Goal: Task Accomplishment & Management: Manage account settings

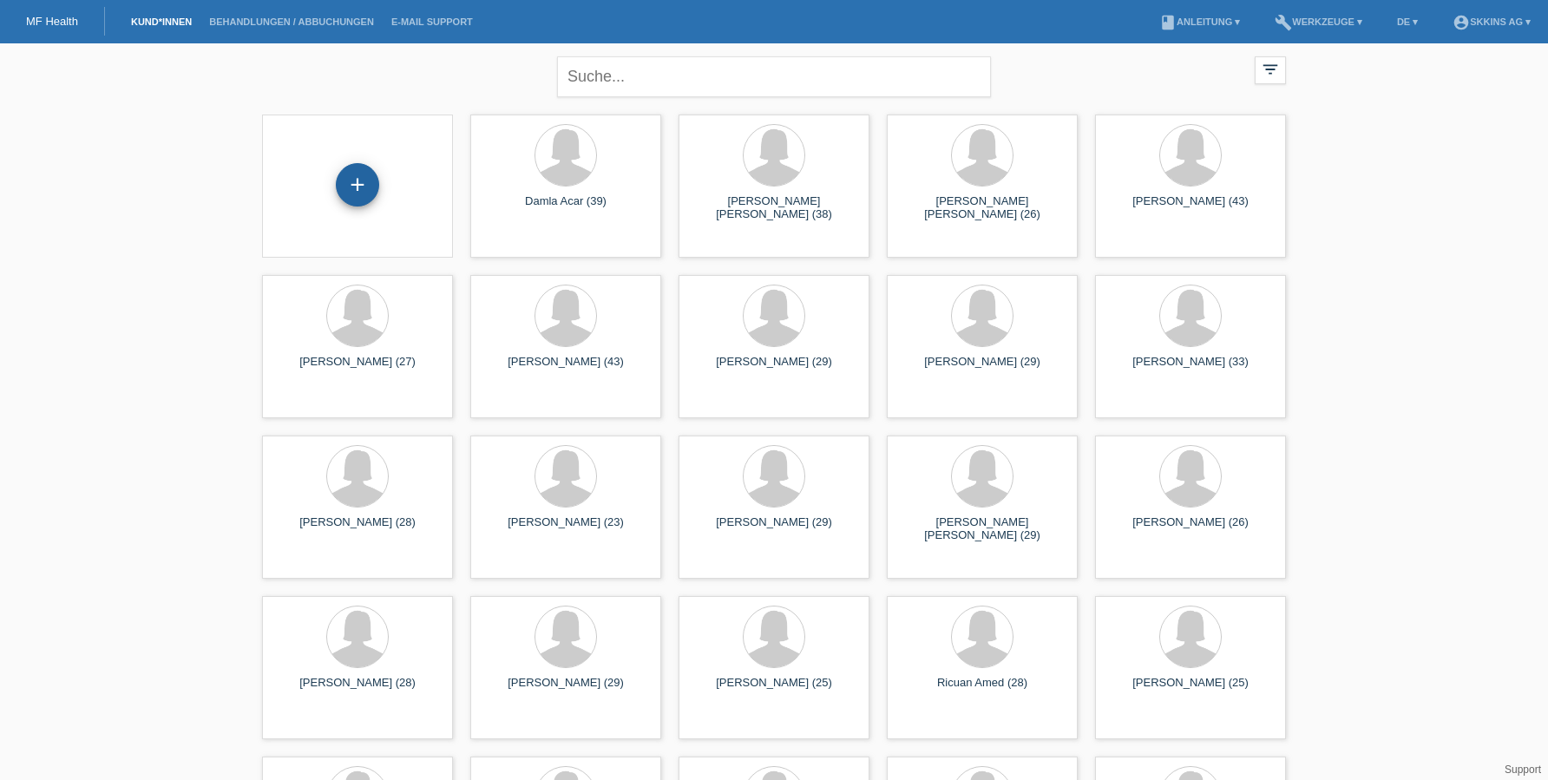
click at [357, 197] on div "+" at bounding box center [358, 184] width 42 height 29
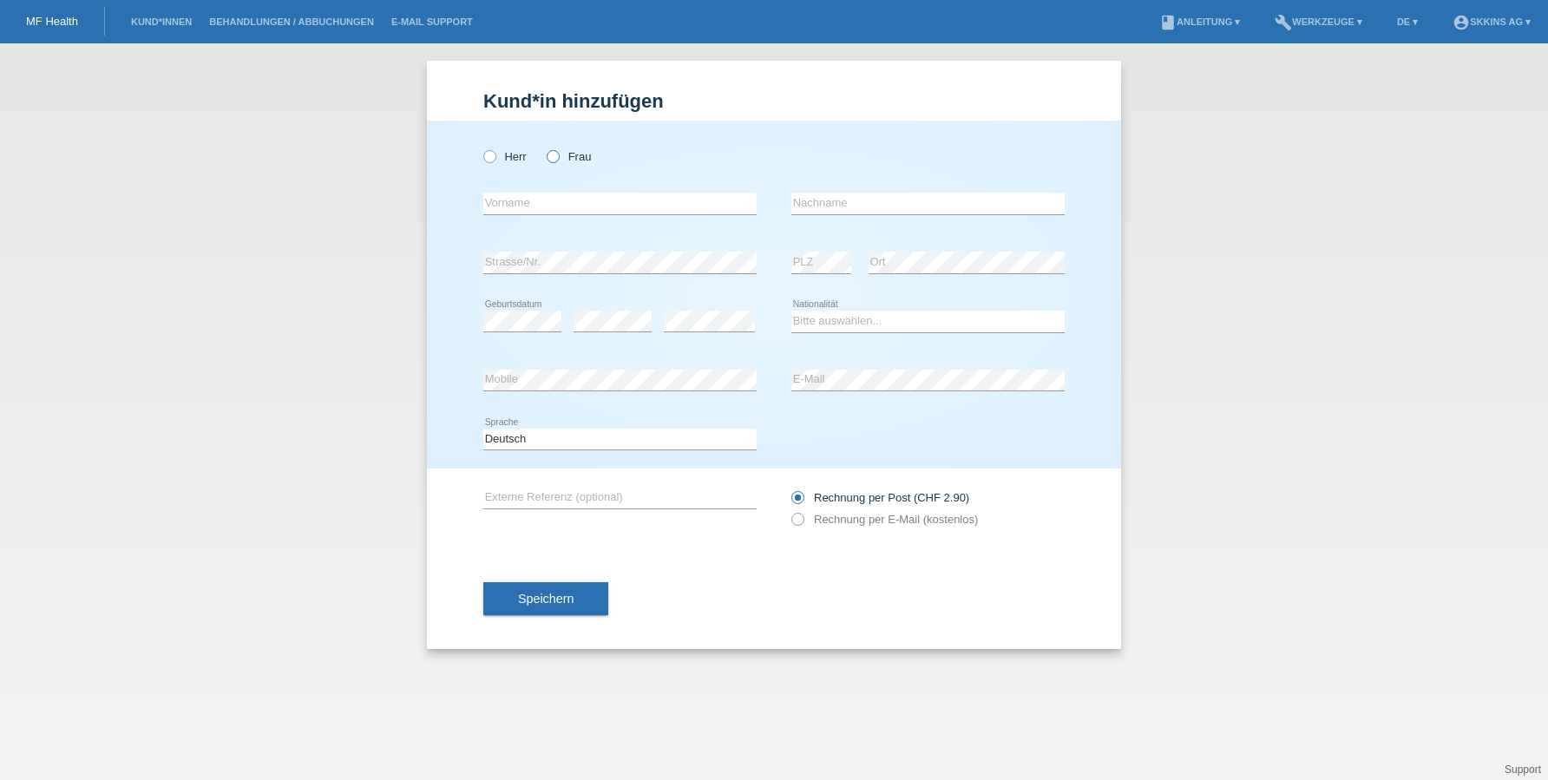
click at [544, 147] on icon at bounding box center [544, 147] width 0 height 0
click at [553, 161] on input "Frau" at bounding box center [552, 155] width 11 height 11
radio input "true"
type input "[PERSON_NAME]"
click at [780, 205] on div "Rosanna Carolina error Vorname error Nachname" at bounding box center [773, 203] width 581 height 59
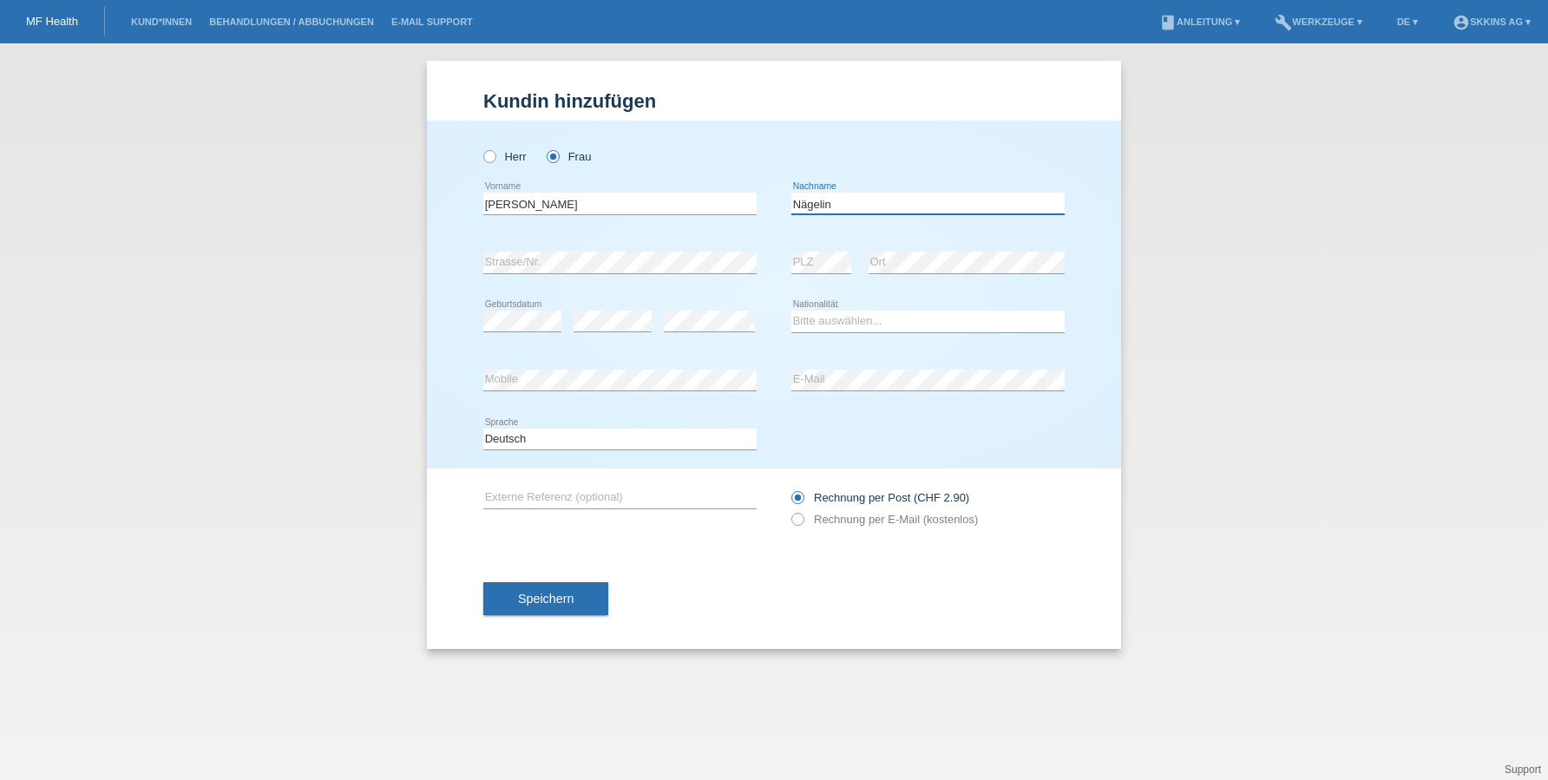
type input "Nägelin"
select select "CH"
click at [789, 510] on icon at bounding box center [789, 510] width 0 height 0
click at [799, 524] on input "Rechnung per E-Mail (kostenlos)" at bounding box center [796, 524] width 11 height 22
radio input "true"
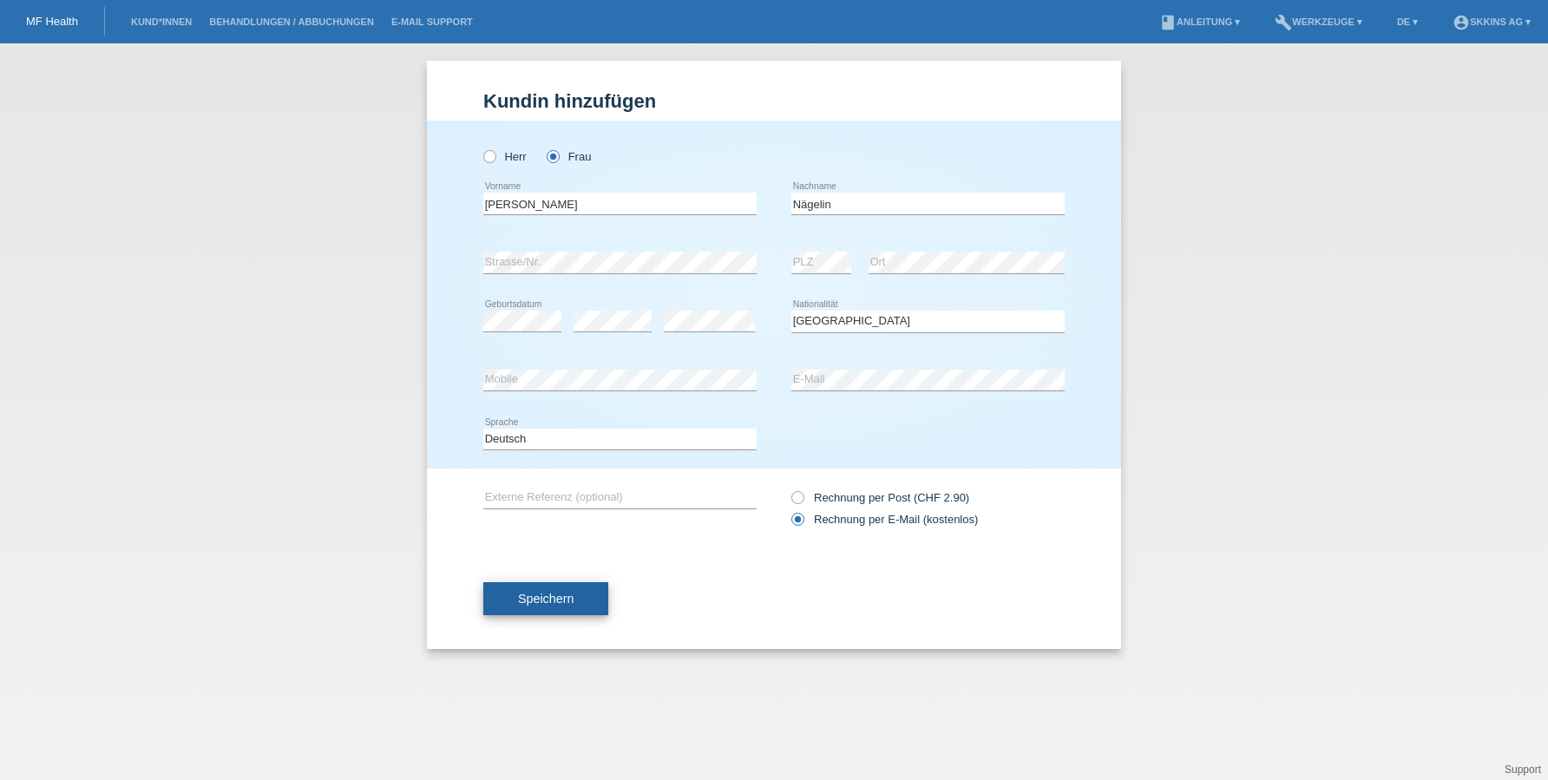
click at [573, 604] on span "Speichern" at bounding box center [546, 599] width 56 height 14
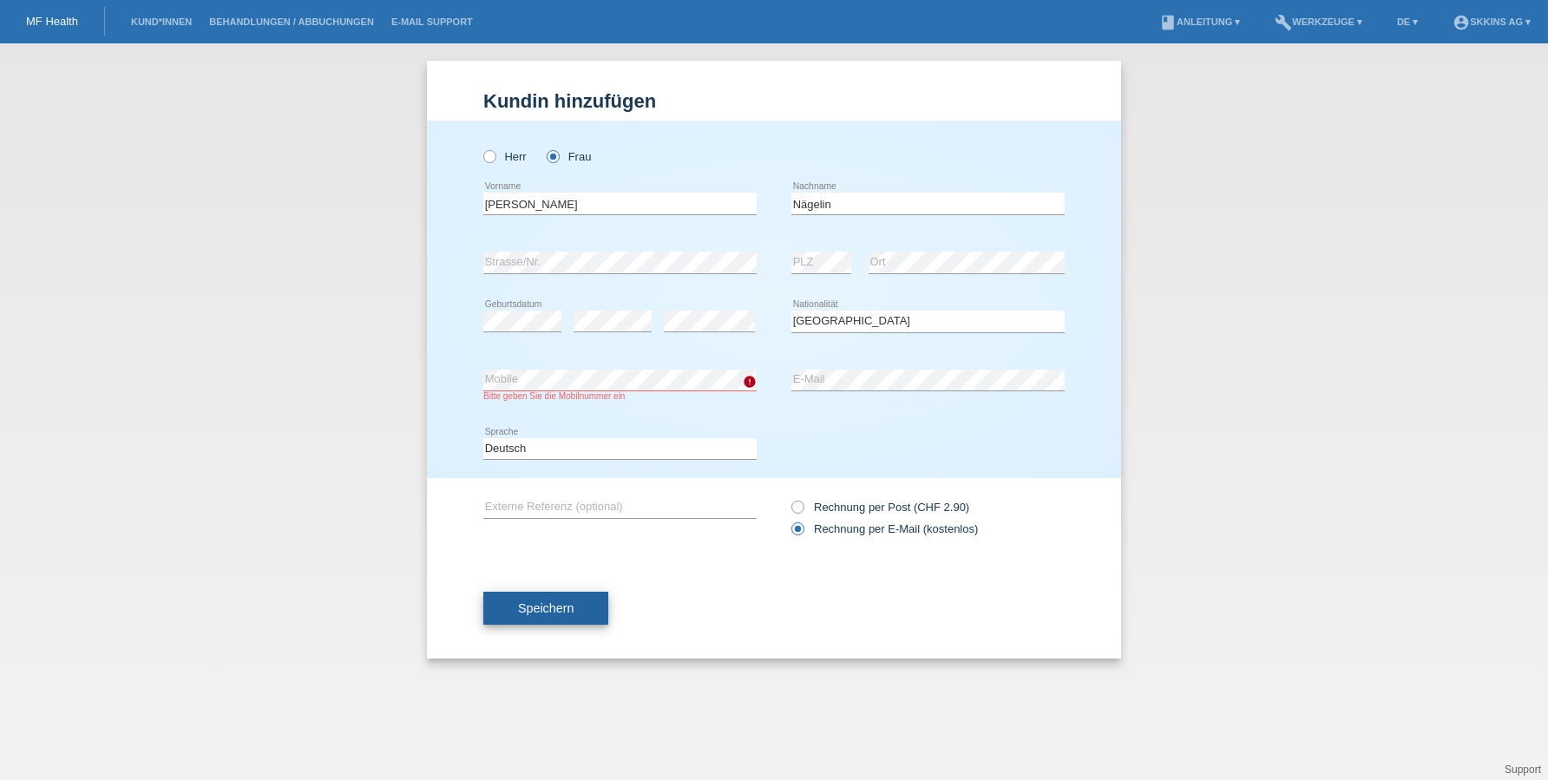
click at [562, 611] on span "Speichern" at bounding box center [546, 608] width 56 height 14
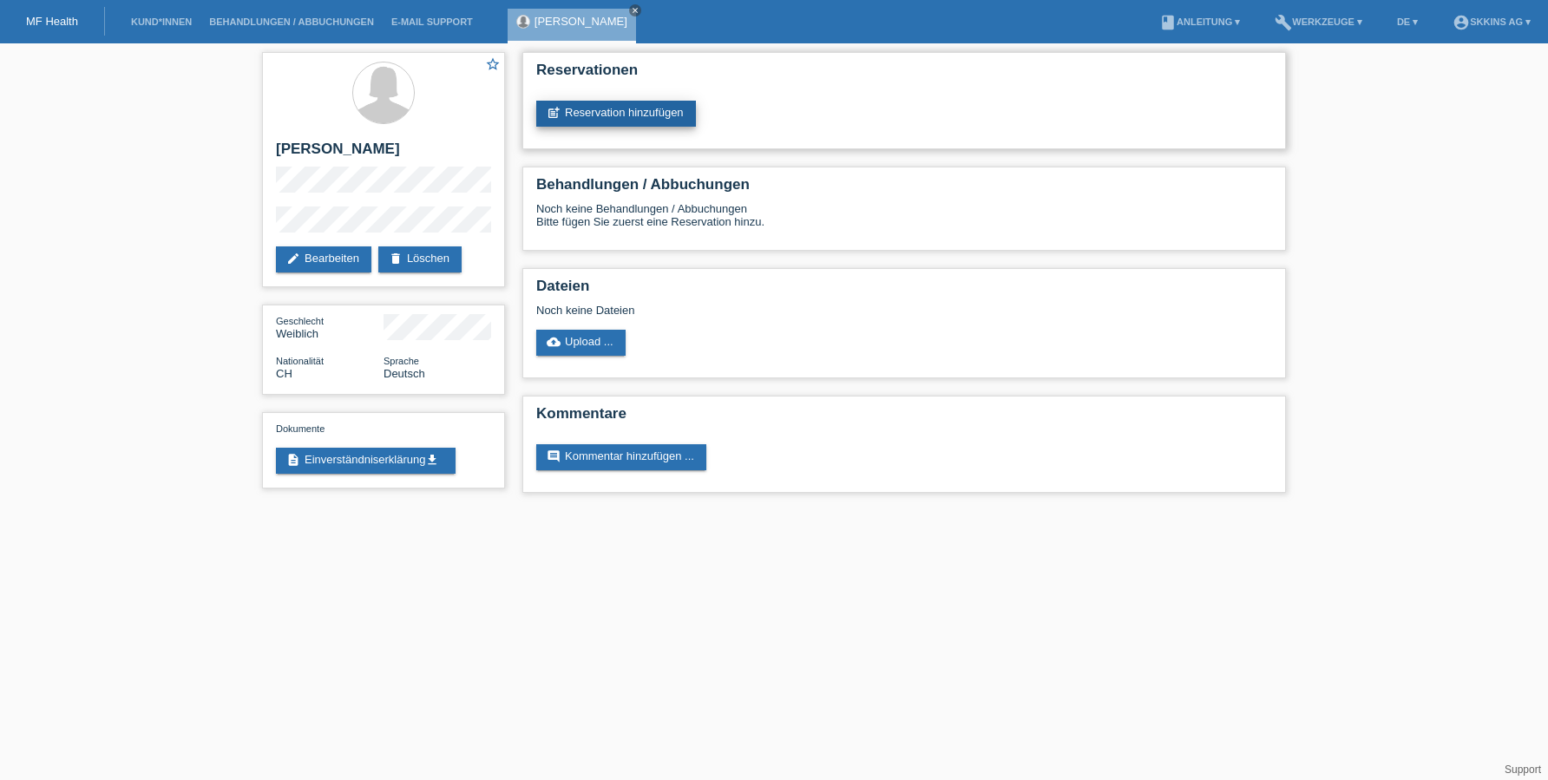
click at [620, 115] on link "post_add Reservation hinzufügen" at bounding box center [616, 114] width 160 height 26
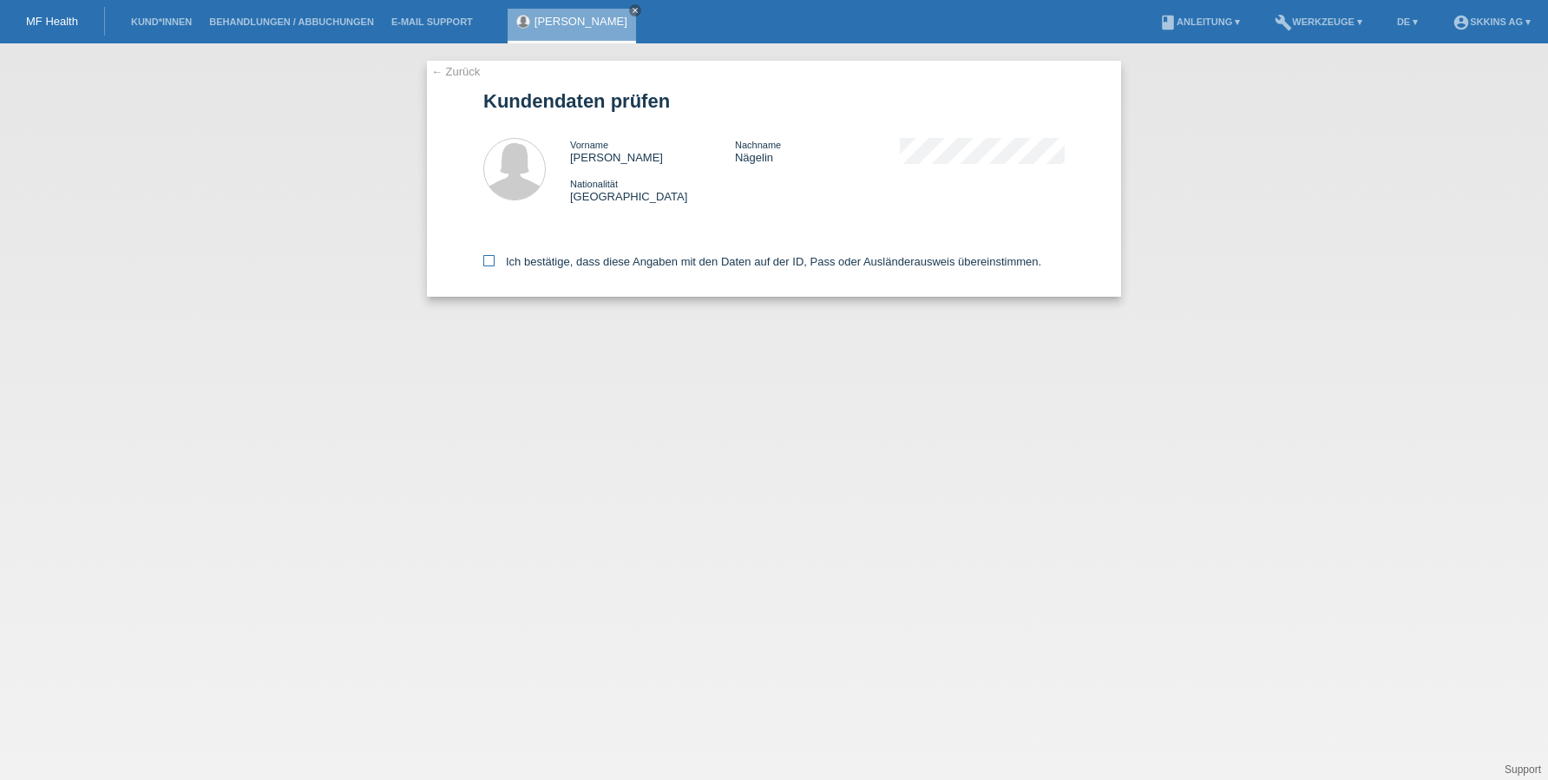
click at [488, 263] on icon at bounding box center [488, 260] width 11 height 11
click at [488, 263] on input "Ich bestätige, dass diese Angaben mit den Daten auf der ID, Pass oder Ausländer…" at bounding box center [488, 260] width 11 height 11
checkbox input "true"
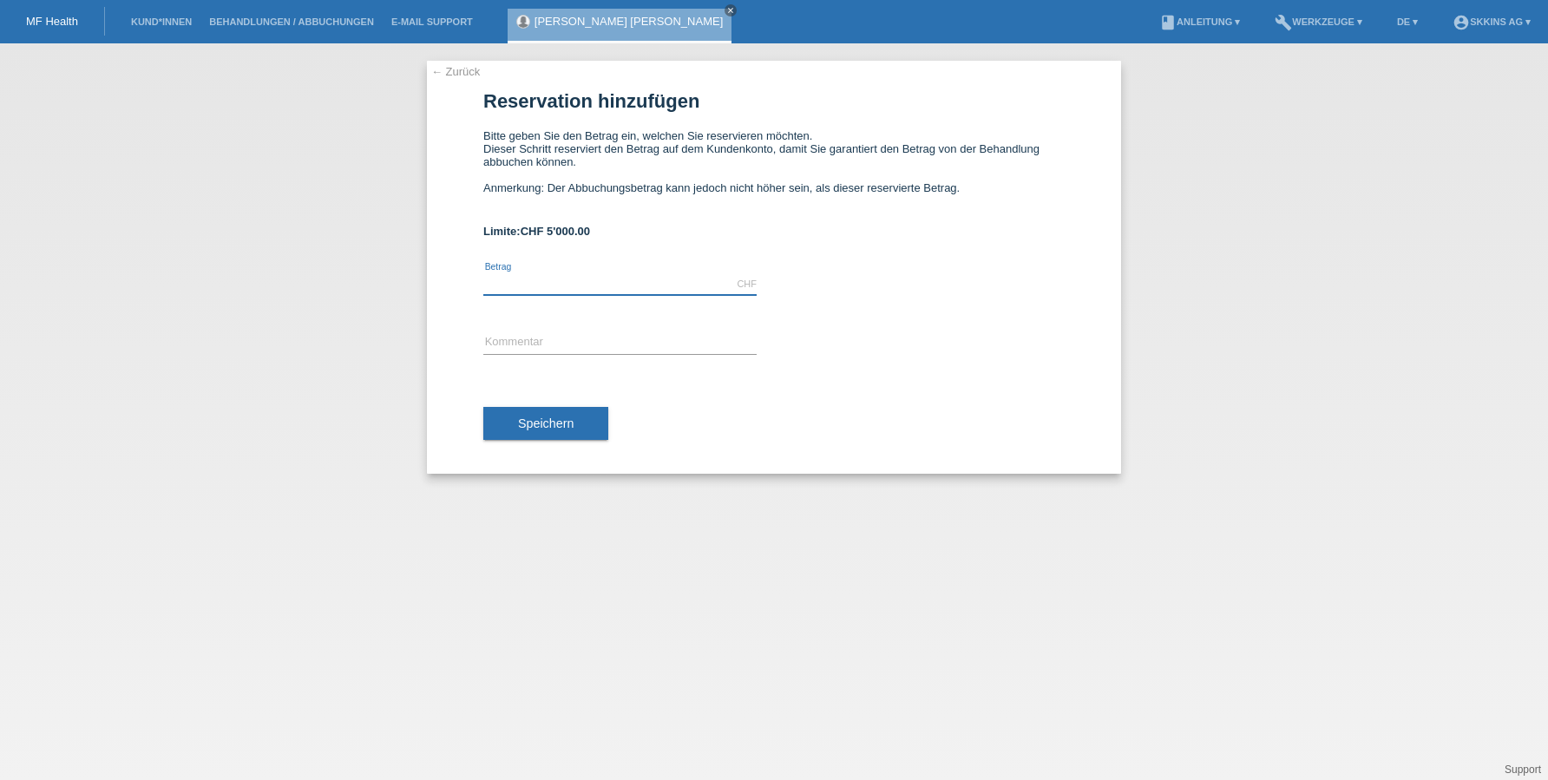
click at [518, 283] on input "text" at bounding box center [619, 284] width 273 height 22
type input "5000.00"
click at [538, 341] on input "text" at bounding box center [619, 343] width 273 height 22
type input "Behanldungen"
click at [531, 422] on span "Speichern" at bounding box center [546, 423] width 56 height 14
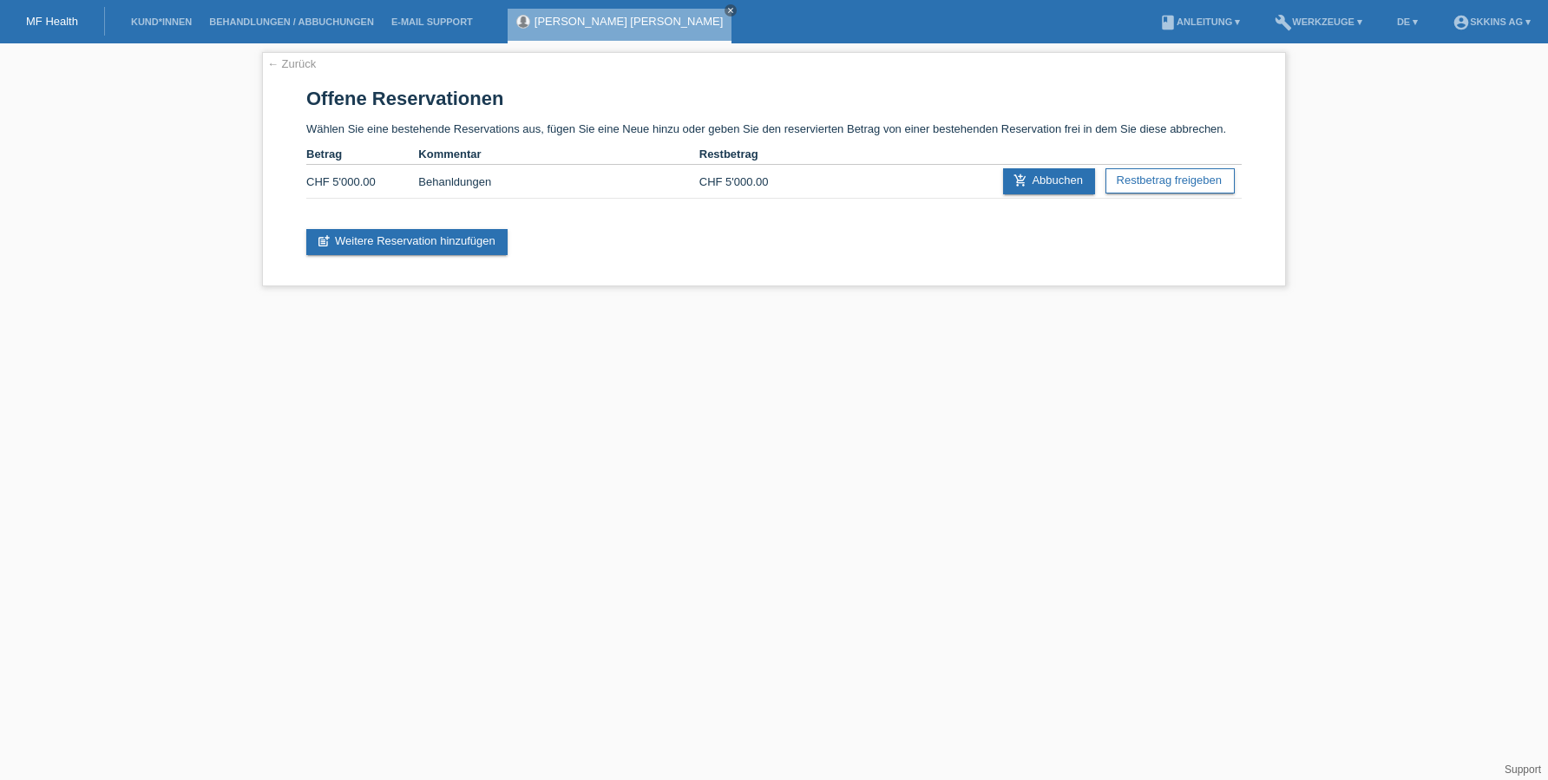
click at [582, 14] on div "[PERSON_NAME] [PERSON_NAME] close" at bounding box center [620, 26] width 224 height 35
click at [580, 22] on link "[PERSON_NAME] [PERSON_NAME]" at bounding box center [628, 21] width 188 height 13
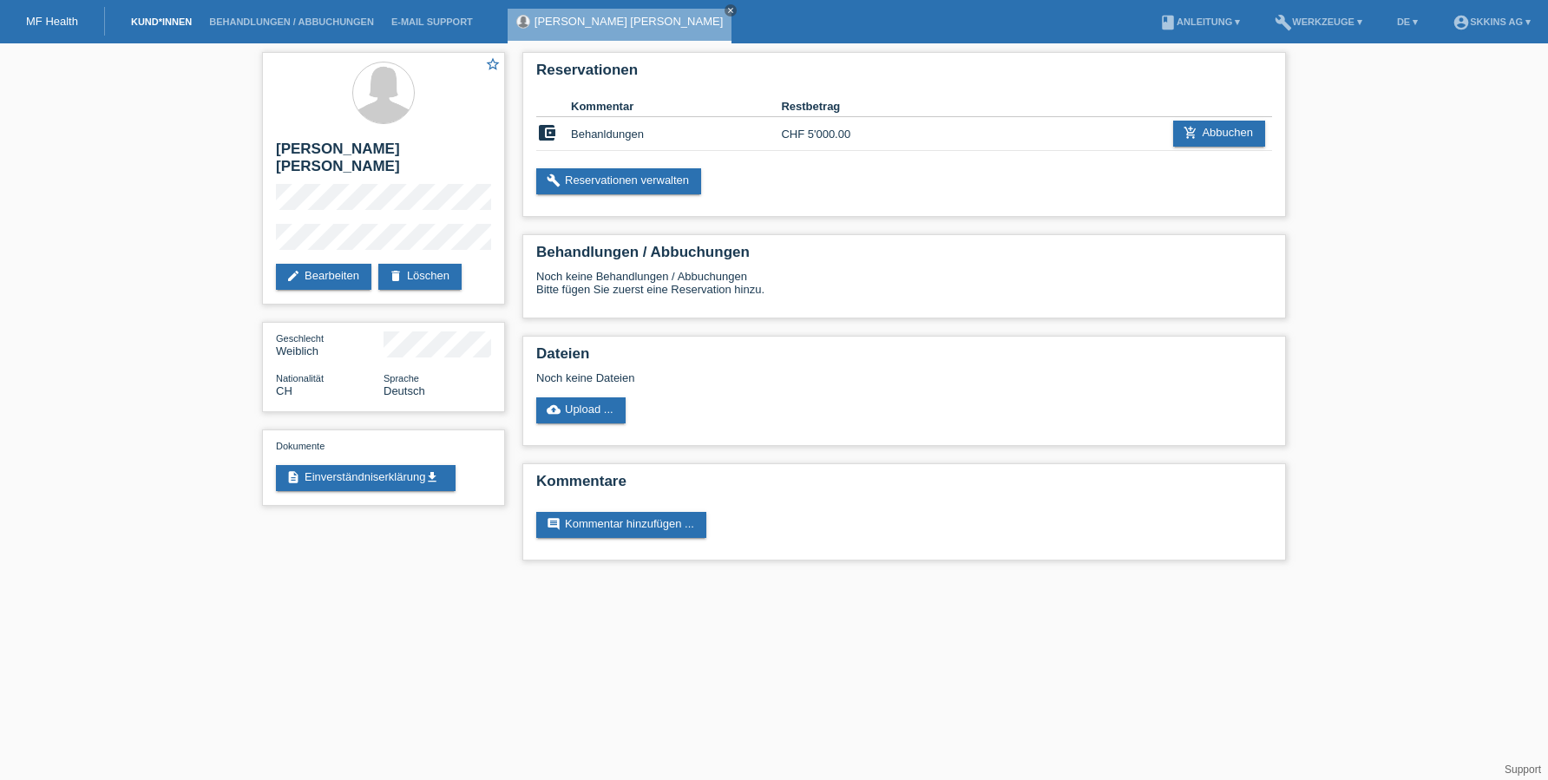
click at [176, 17] on link "Kund*innen" at bounding box center [161, 21] width 78 height 10
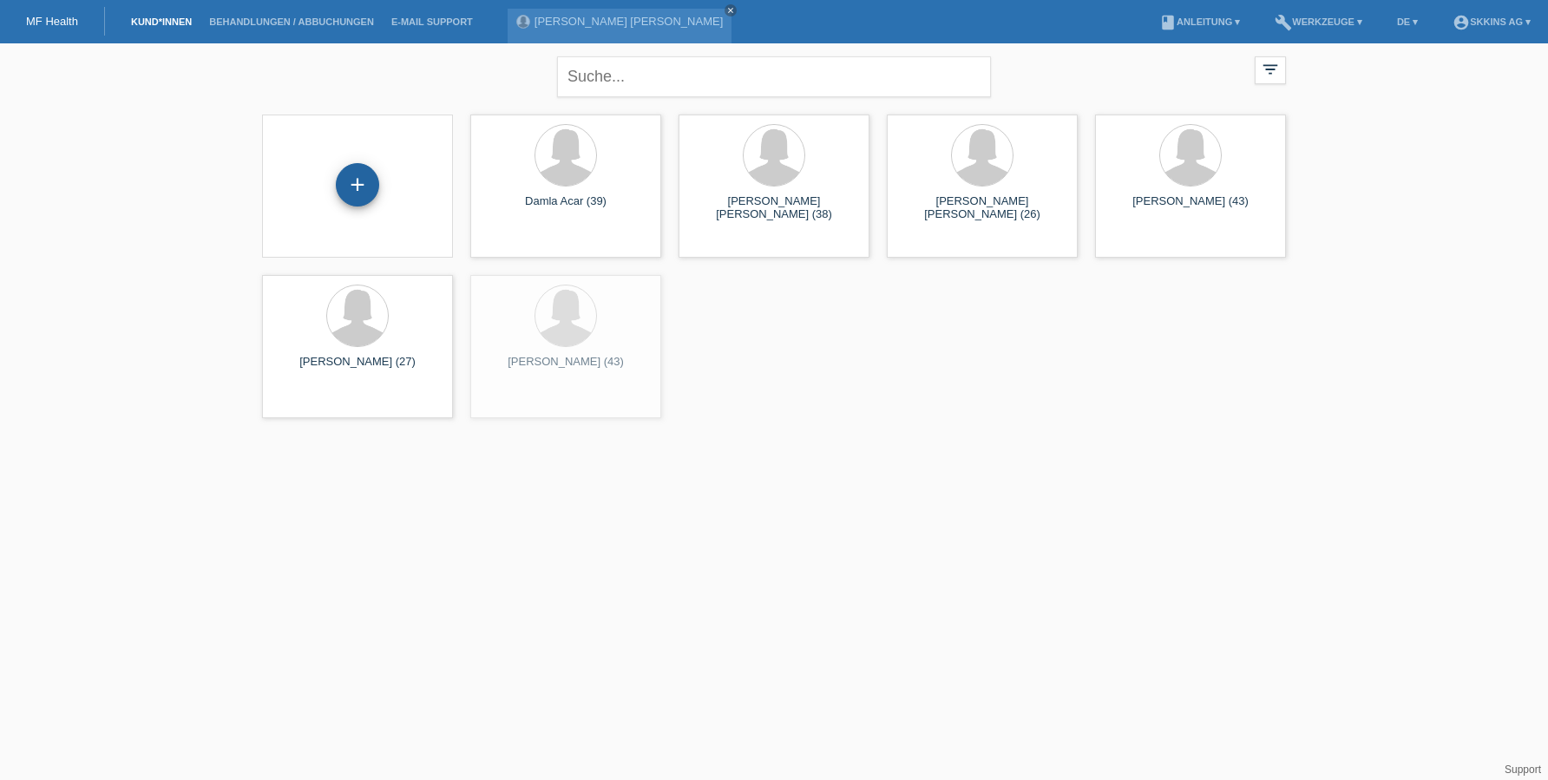
click at [350, 192] on div "+" at bounding box center [358, 184] width 42 height 29
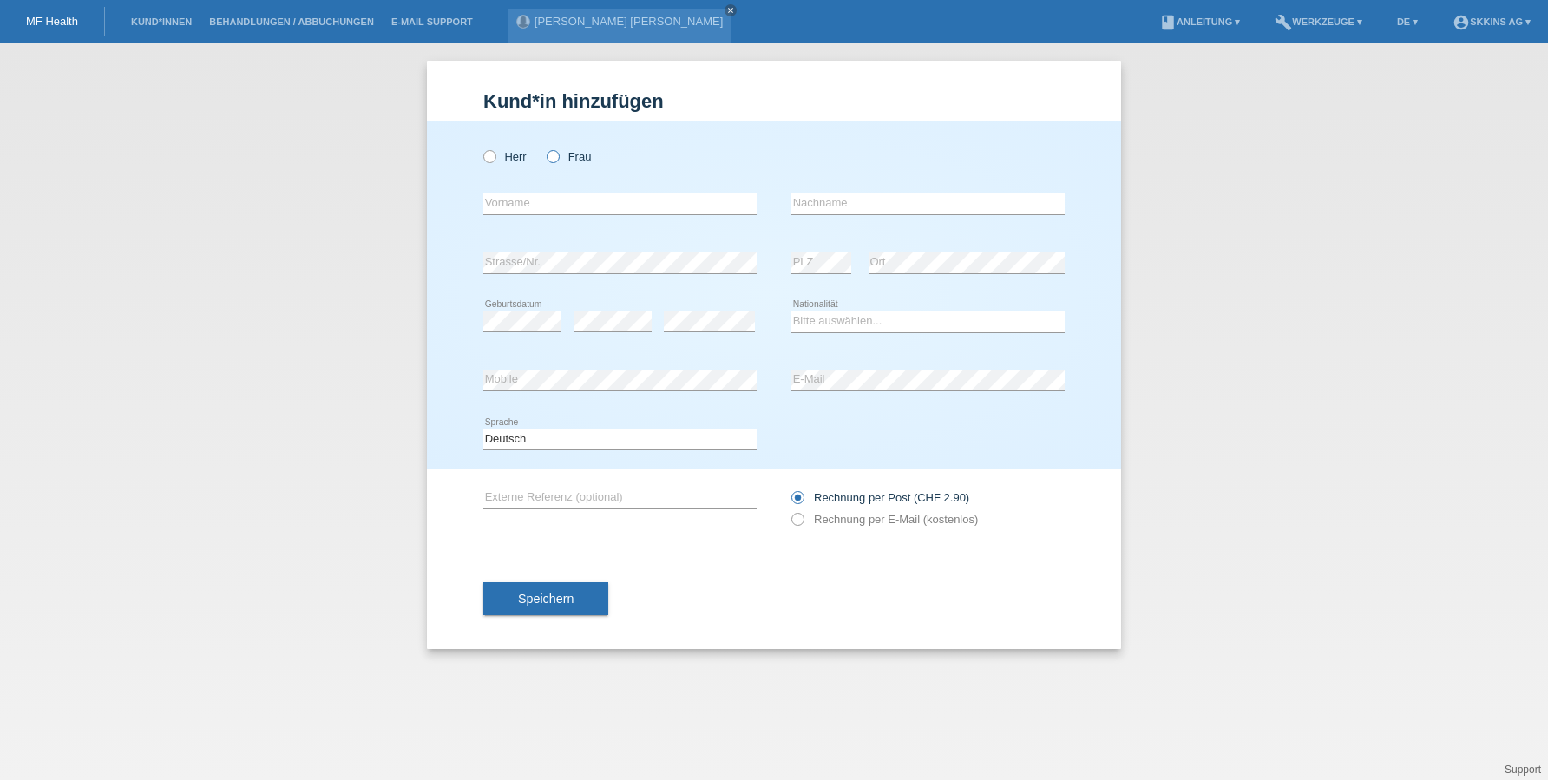
click at [544, 147] on icon at bounding box center [544, 147] width 0 height 0
click at [551, 156] on input "Frau" at bounding box center [552, 155] width 11 height 11
radio input "true"
type input "Hsin-Chieh"
type input "Meyer"
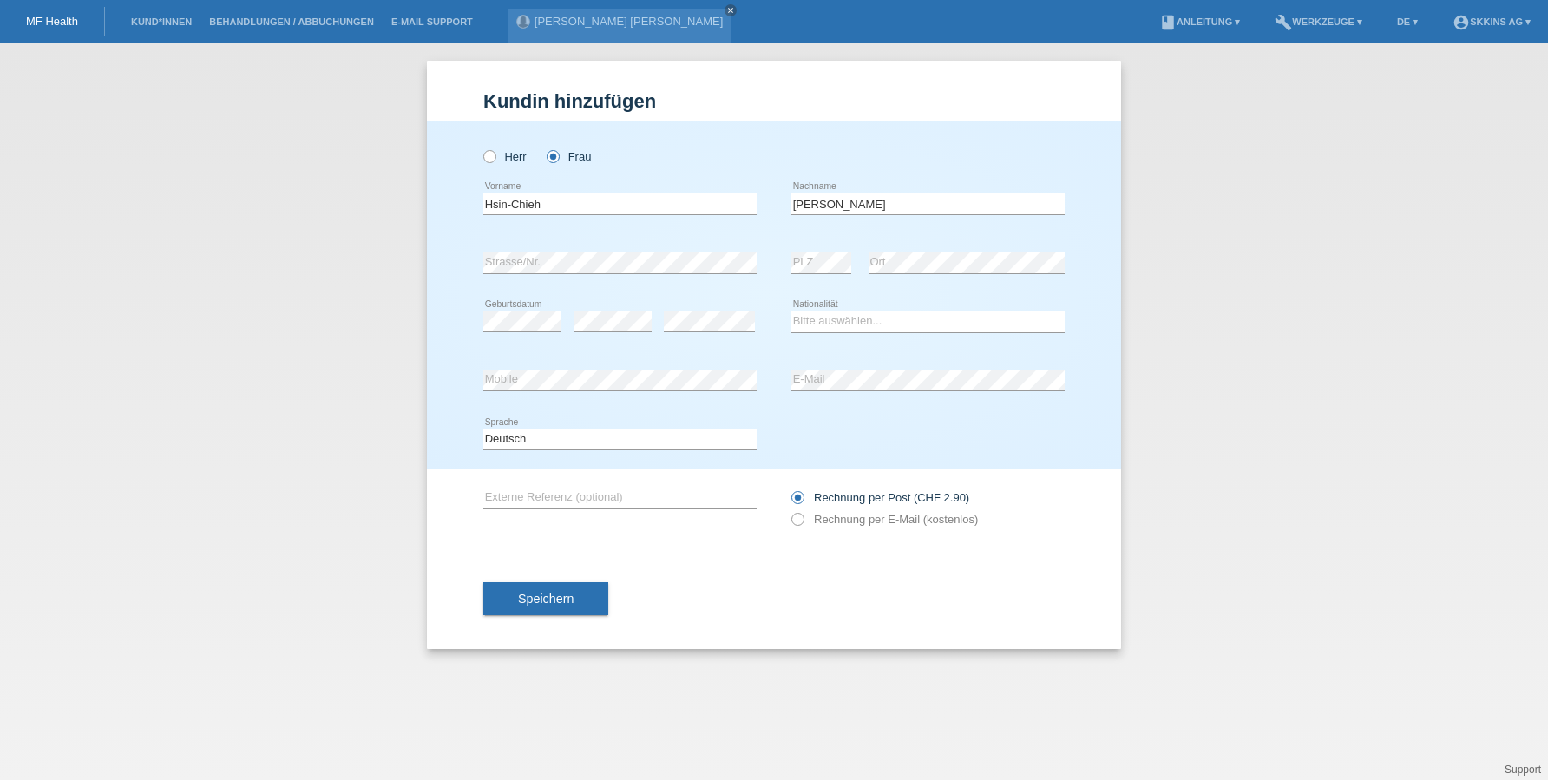
click at [649, 275] on div "error Strasse/Nr." at bounding box center [619, 262] width 273 height 59
select select "CH"
click at [789, 510] on icon at bounding box center [789, 510] width 0 height 0
click at [799, 515] on input "Rechnung per E-Mail (kostenlos)" at bounding box center [796, 524] width 11 height 22
radio input "true"
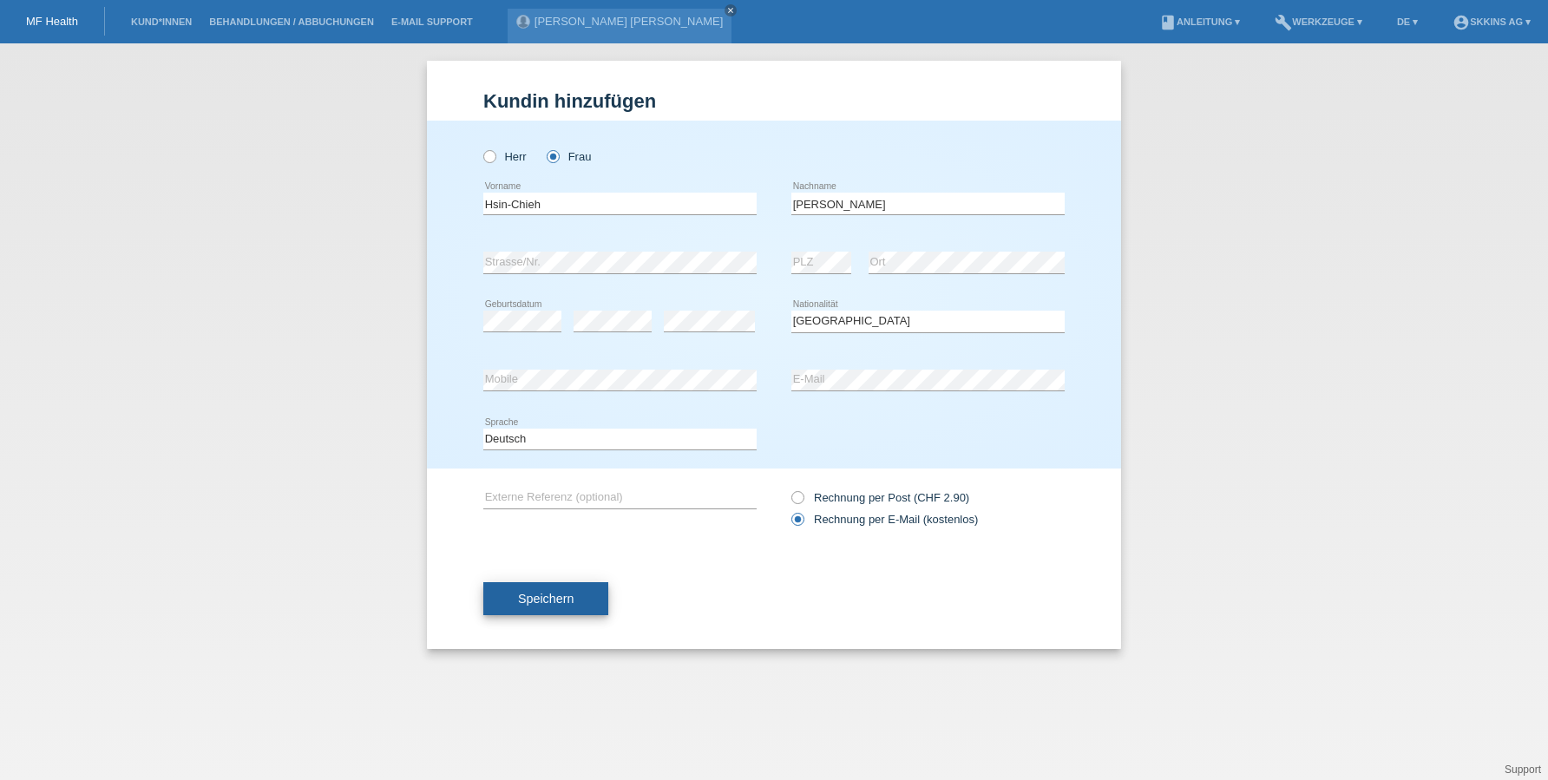
click at [584, 595] on button "Speichern" at bounding box center [545, 598] width 125 height 33
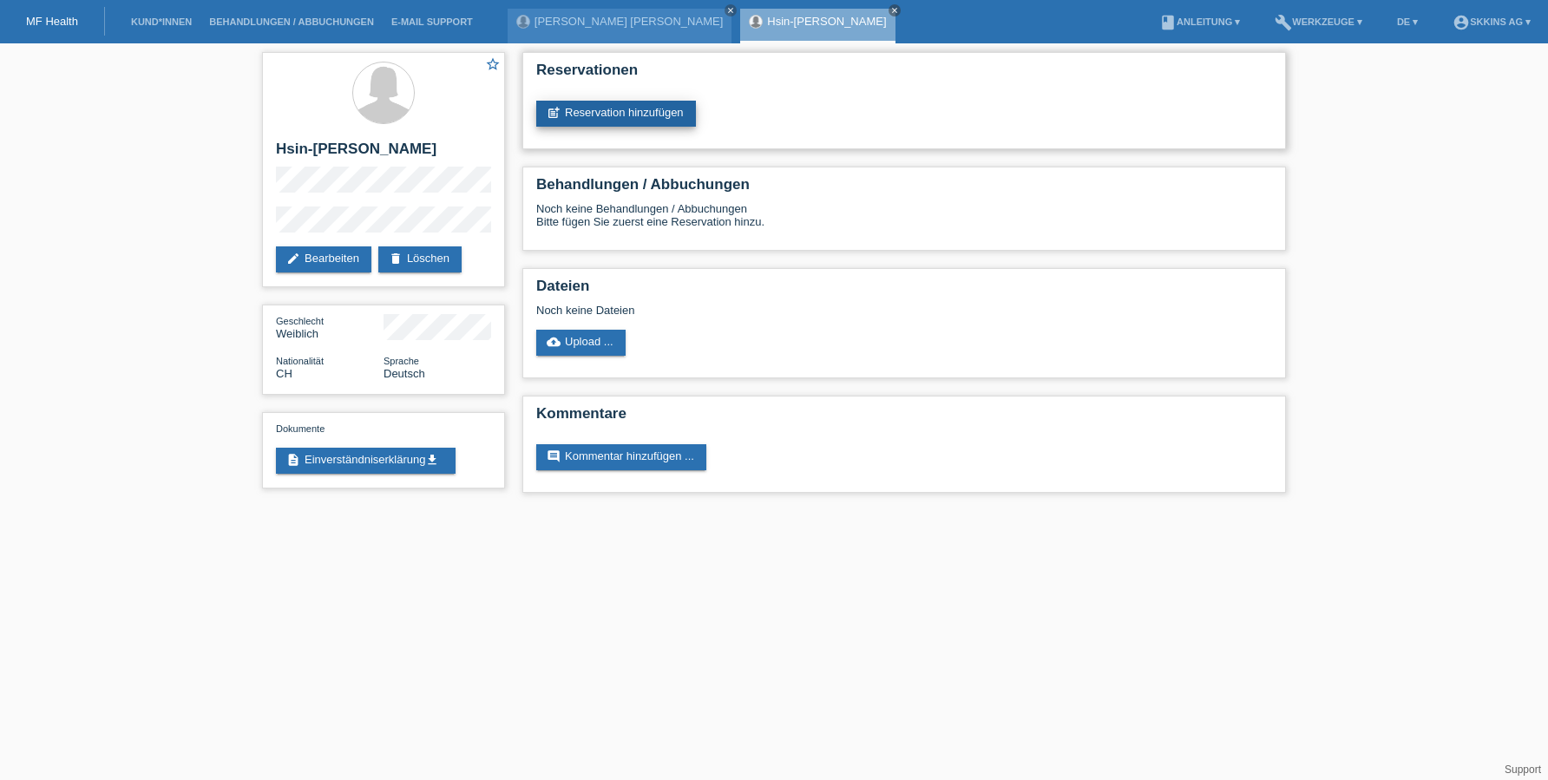
click at [685, 118] on link "post_add Reservation hinzufügen" at bounding box center [616, 114] width 160 height 26
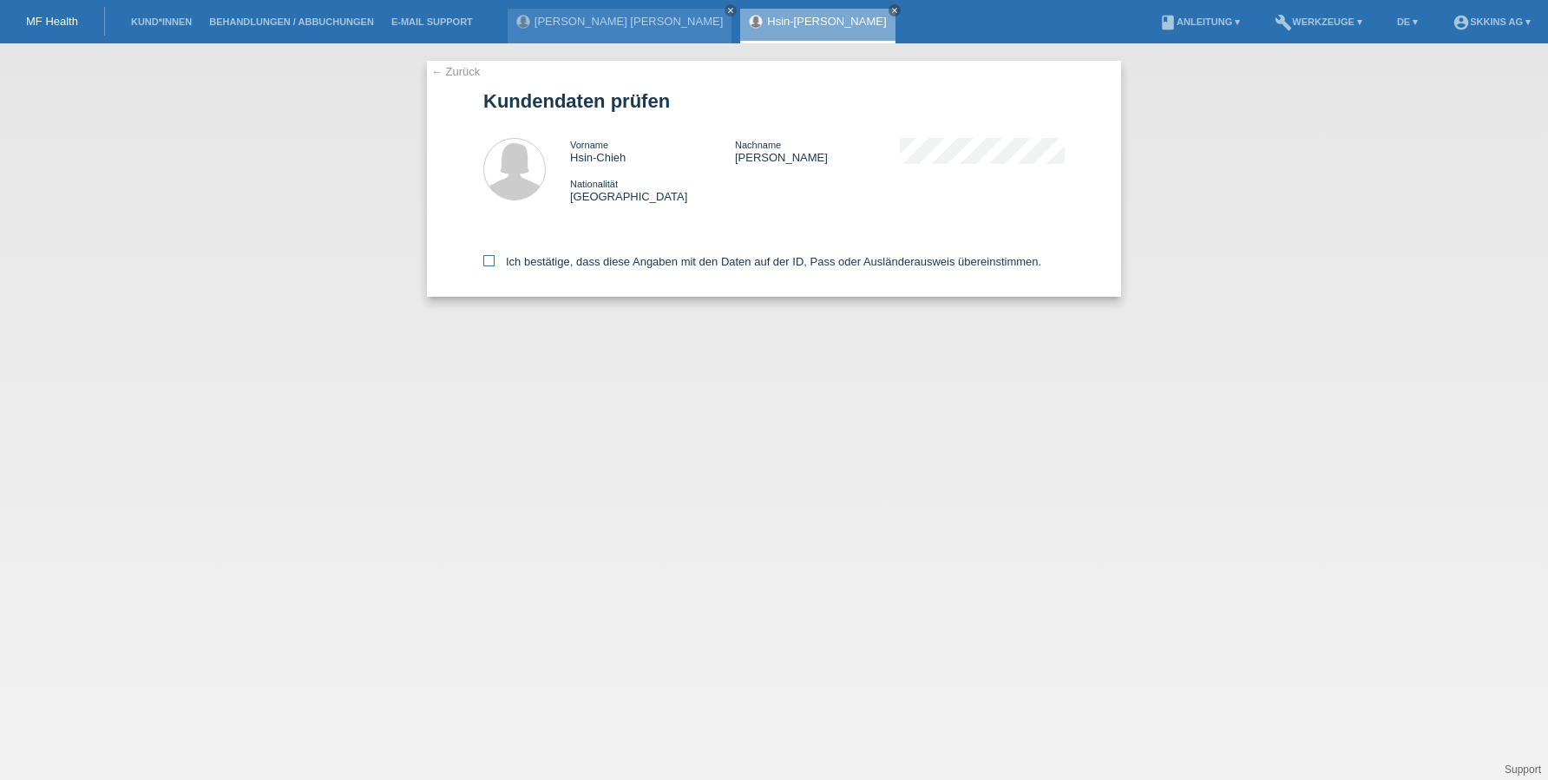
click at [495, 263] on label "Ich bestätige, dass diese Angaben mit den Daten auf der ID, Pass oder Ausländer…" at bounding box center [762, 261] width 558 height 13
click at [494, 263] on input "Ich bestätige, dass diese Angaben mit den Daten auf der ID, Pass oder Ausländer…" at bounding box center [488, 260] width 11 height 11
checkbox input "true"
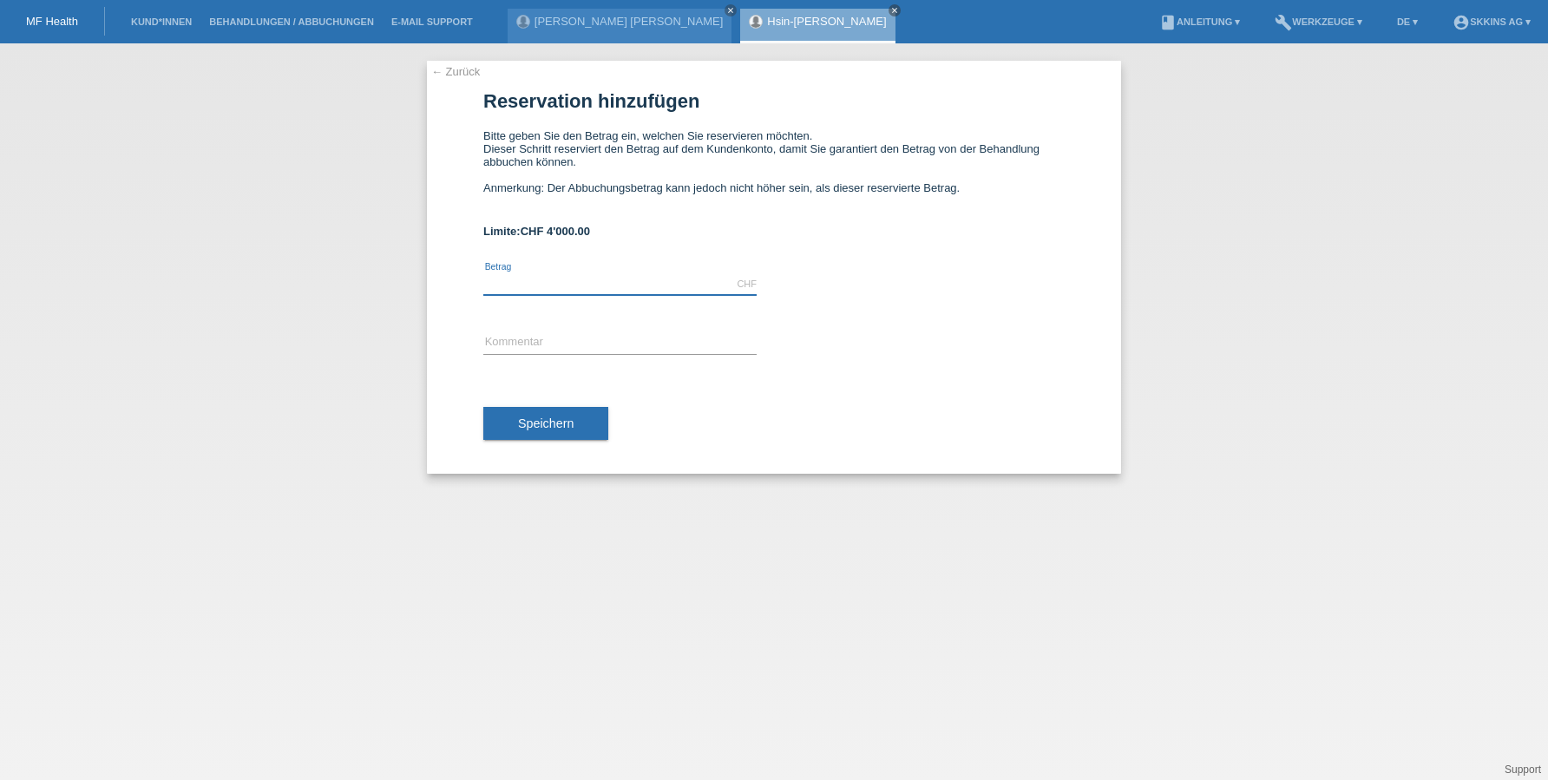
click at [514, 275] on input "text" at bounding box center [619, 284] width 273 height 22
type input "4000.00"
click at [521, 349] on input "text" at bounding box center [619, 343] width 273 height 22
type input "Behandlungen"
click at [537, 423] on span "Speichern" at bounding box center [546, 423] width 56 height 14
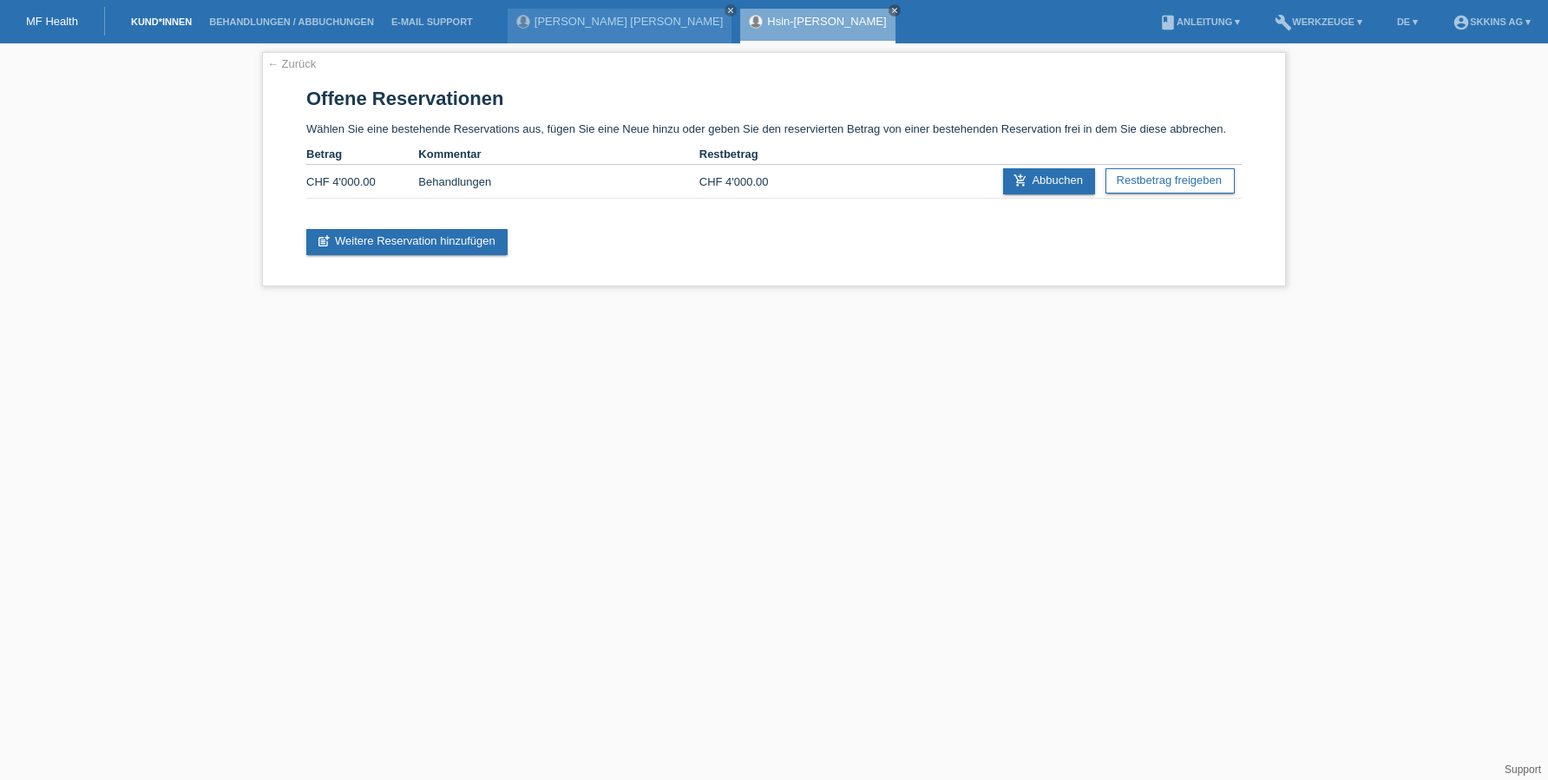
click at [182, 26] on link "Kund*innen" at bounding box center [161, 21] width 78 height 10
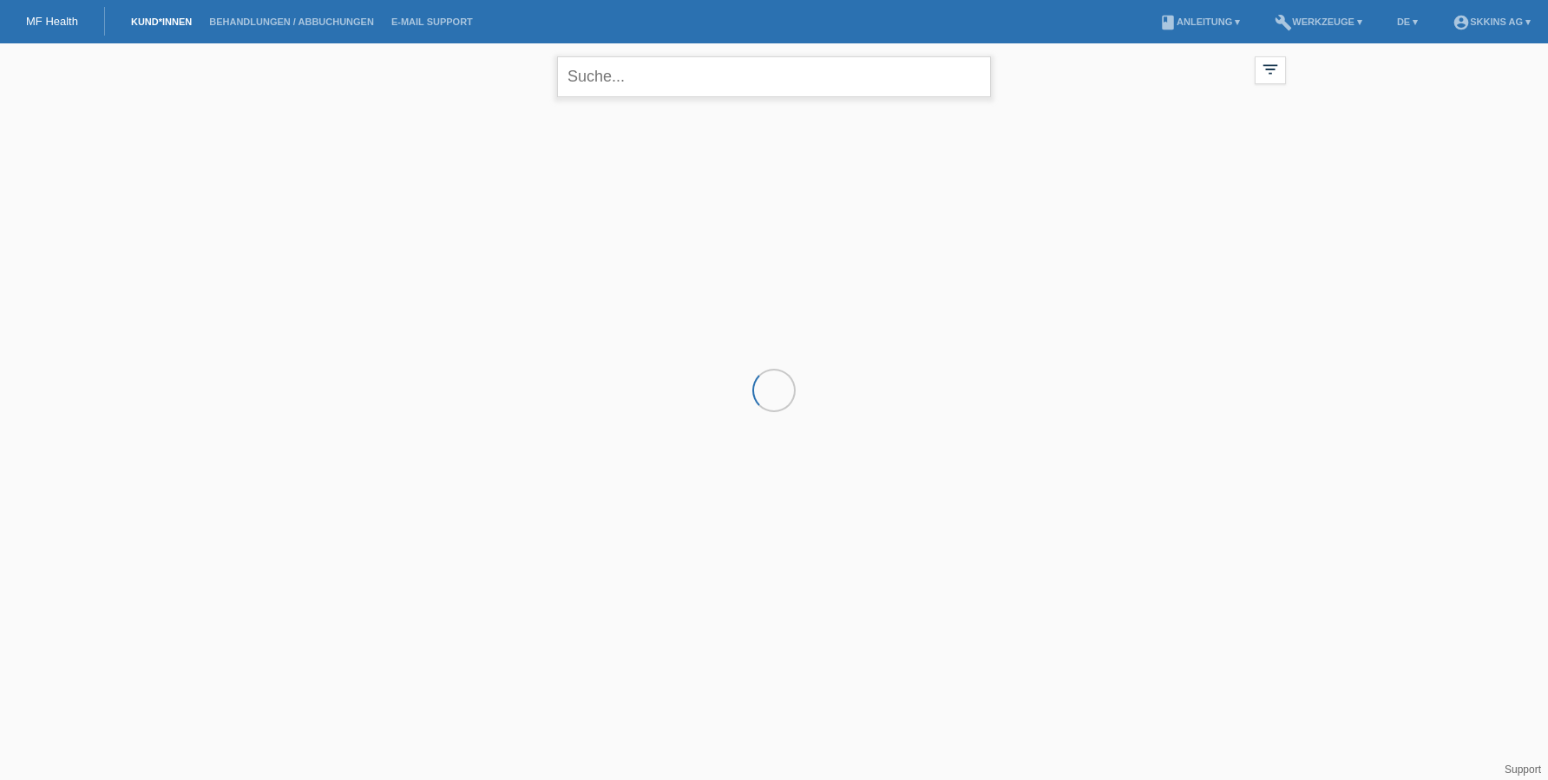
click at [638, 84] on input "text" at bounding box center [774, 76] width 434 height 41
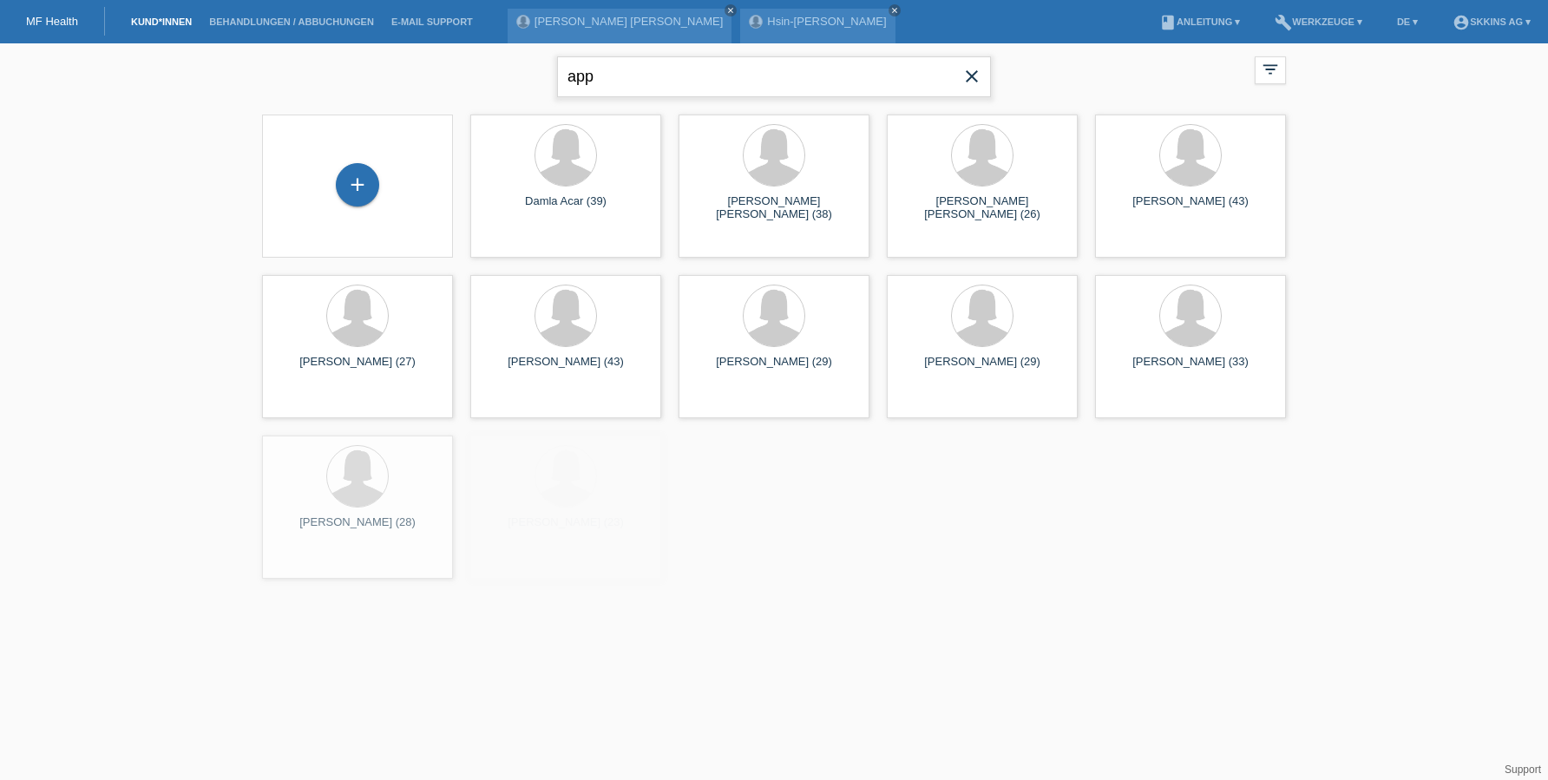
type input "app"
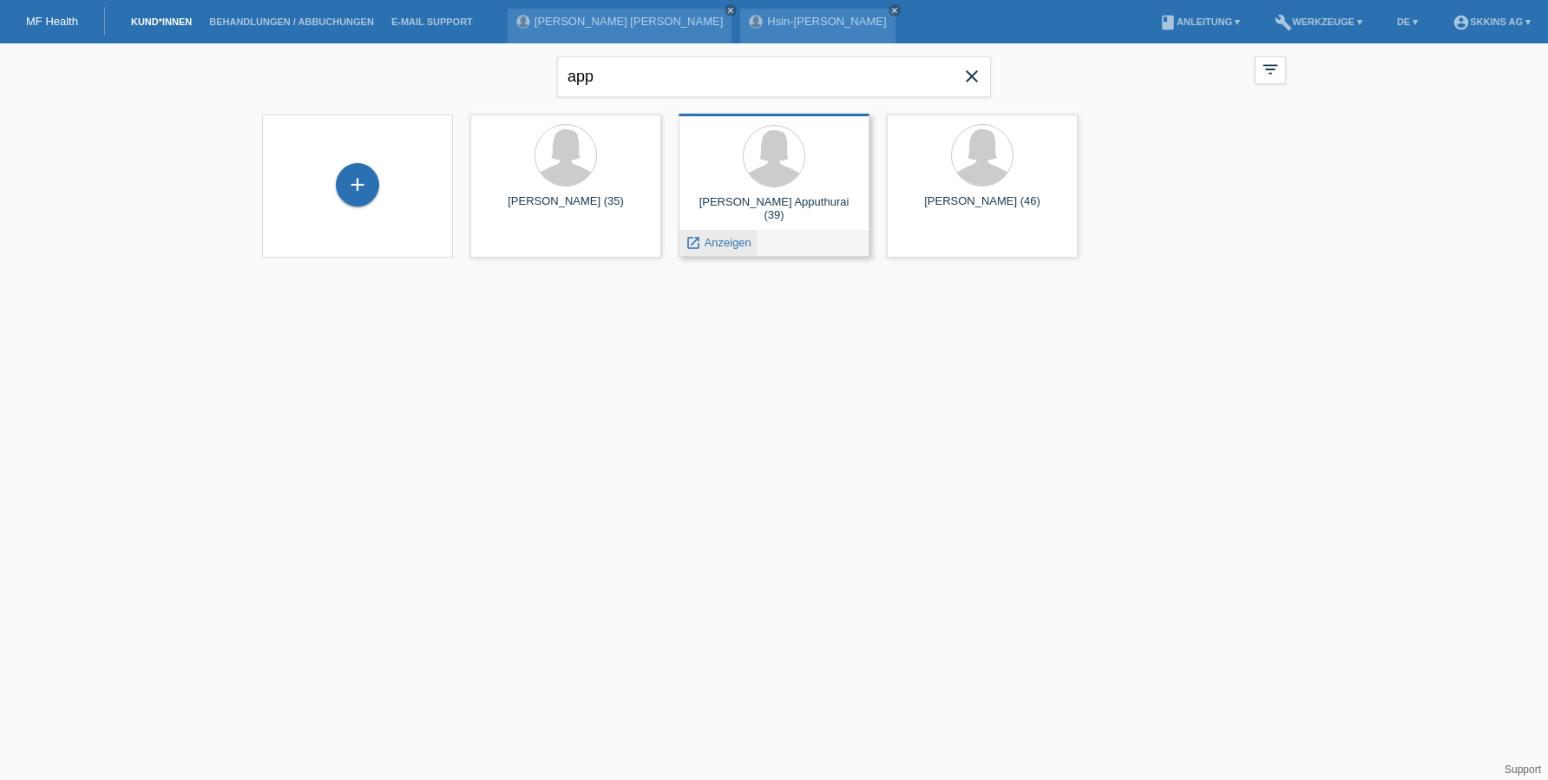
click at [738, 243] on span "Anzeigen" at bounding box center [727, 242] width 47 height 13
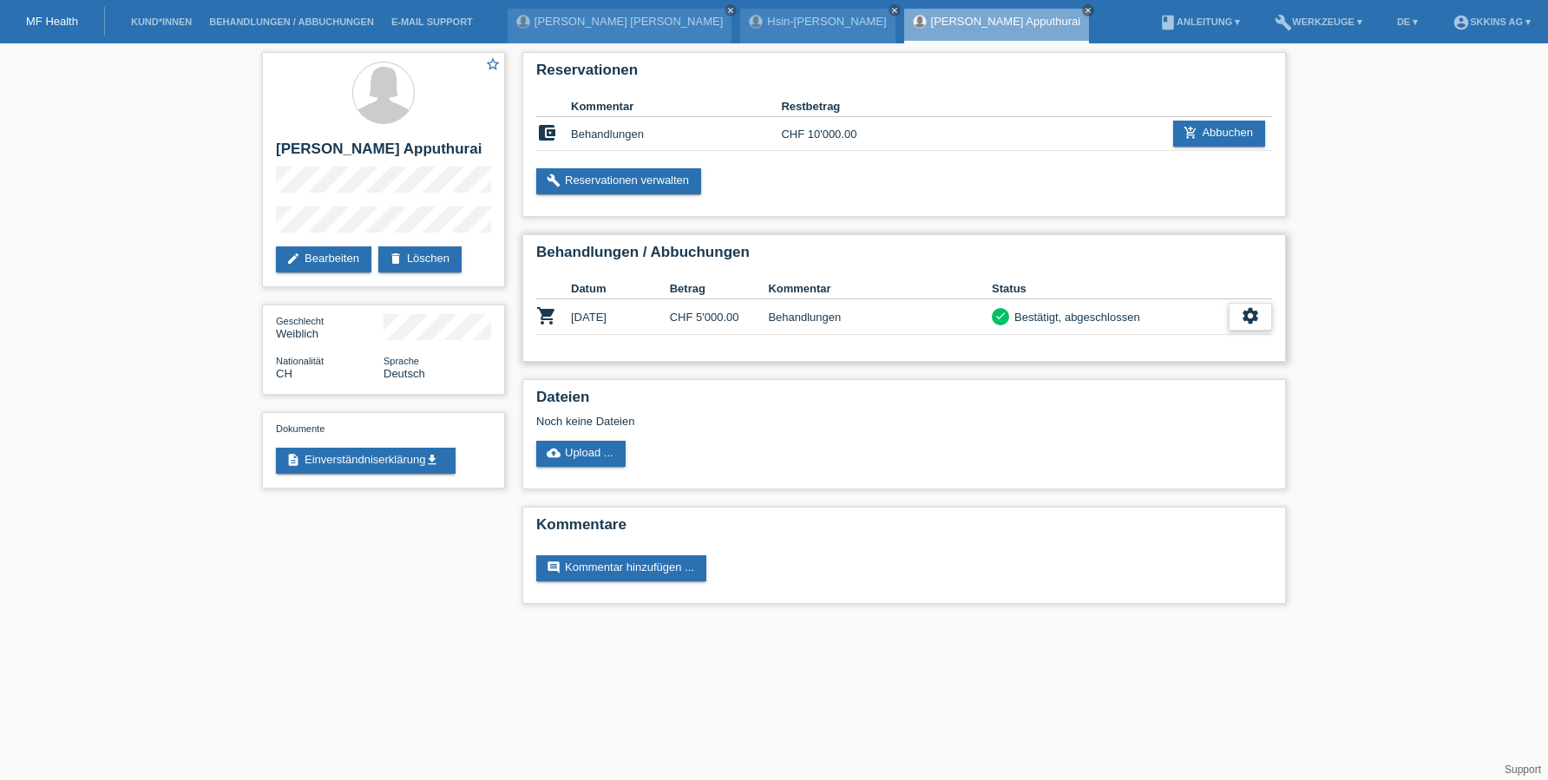
click at [1259, 324] on icon "settings" at bounding box center [1250, 315] width 19 height 19
click at [1193, 422] on div "cancel Stornierung hinzufügen..." at bounding box center [1153, 423] width 235 height 25
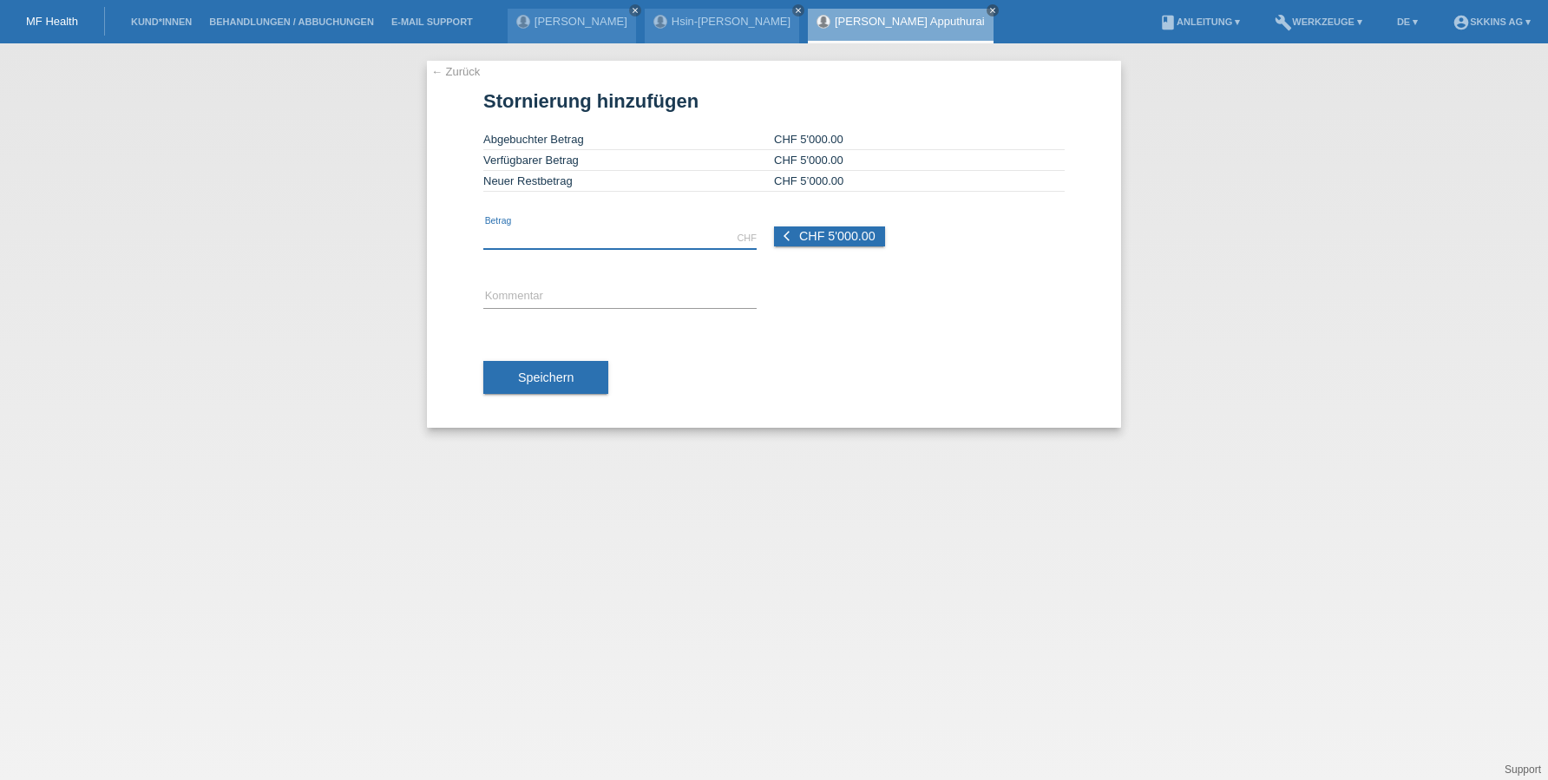
click at [629, 239] on input "text" at bounding box center [619, 238] width 273 height 22
type input "5000.00"
click at [623, 299] on input "text" at bounding box center [619, 297] width 273 height 22
type input "Ausversehen Abbuchung gemacht"
click at [595, 375] on button "Speichern" at bounding box center [545, 377] width 125 height 33
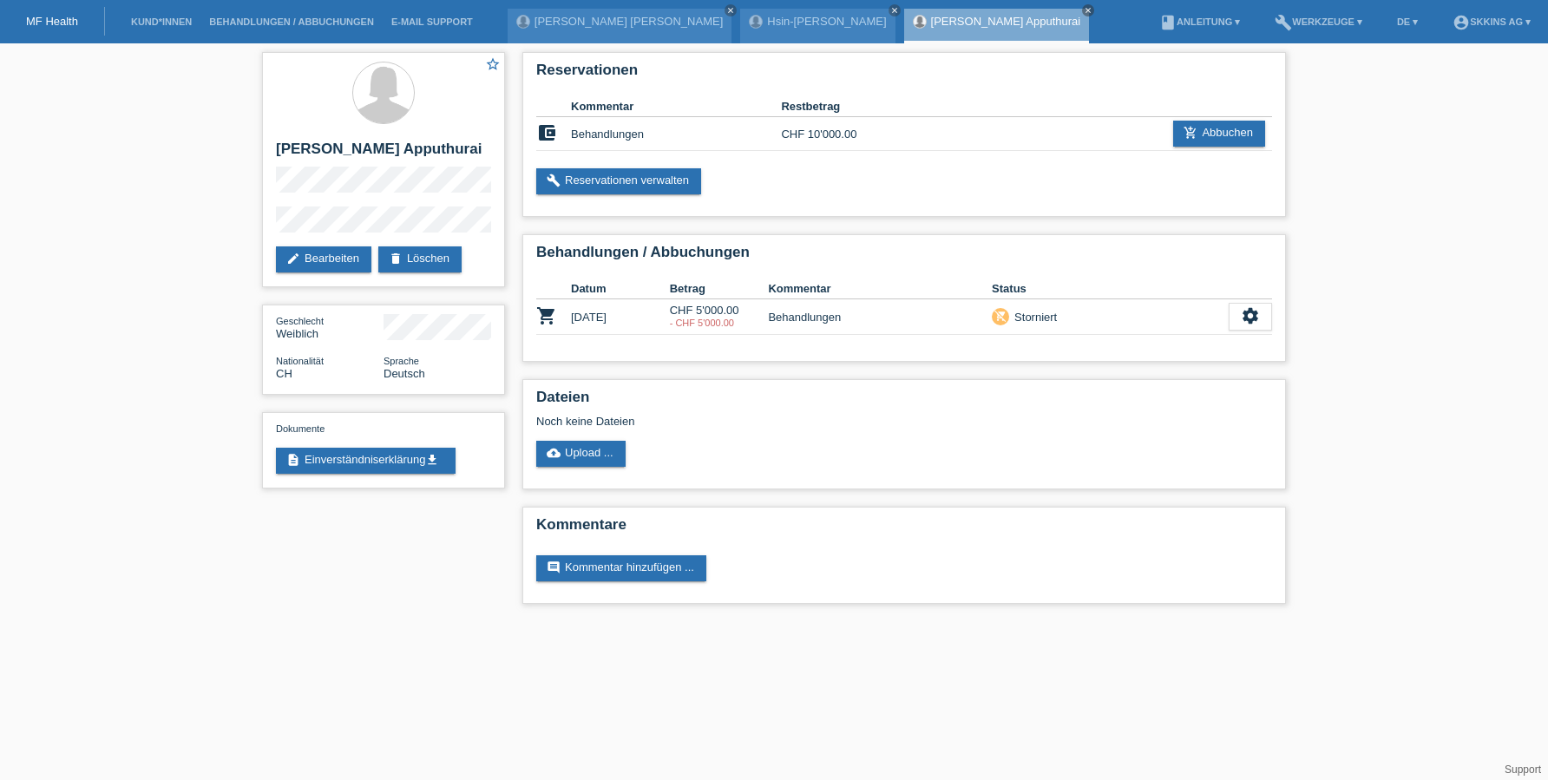
click at [879, 8] on div "[PERSON_NAME] [PERSON_NAME] close Hsin-[PERSON_NAME] close [PERSON_NAME] Apputh…" at bounding box center [803, 21] width 590 height 43
click at [931, 17] on link "[PERSON_NAME] Apputhurai" at bounding box center [1006, 21] width 150 height 13
